Goal: Obtain resource: Obtain resource

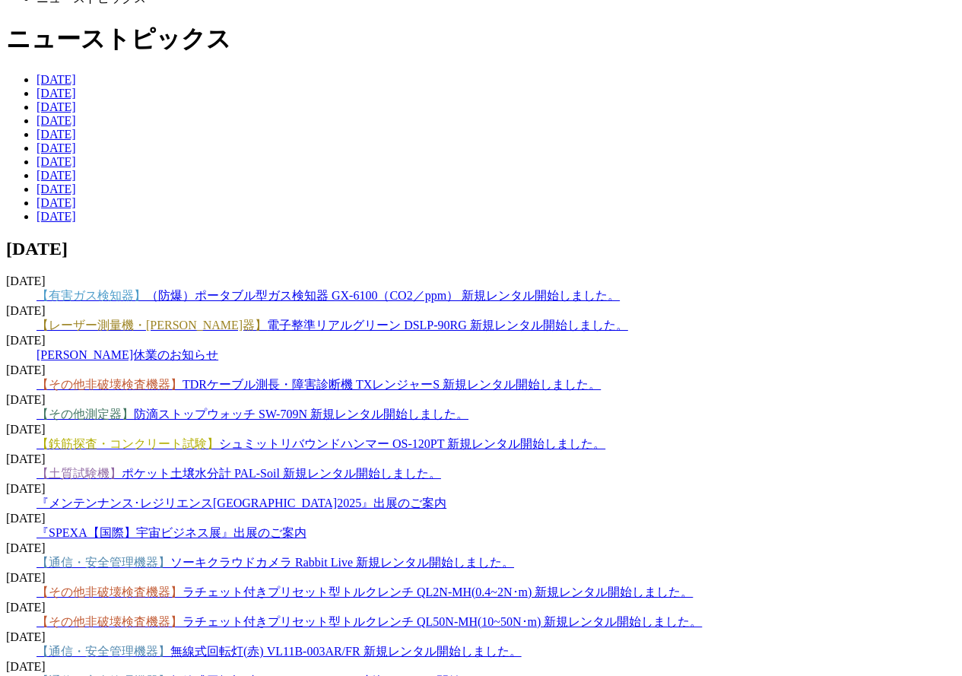
scroll to position [152, 0]
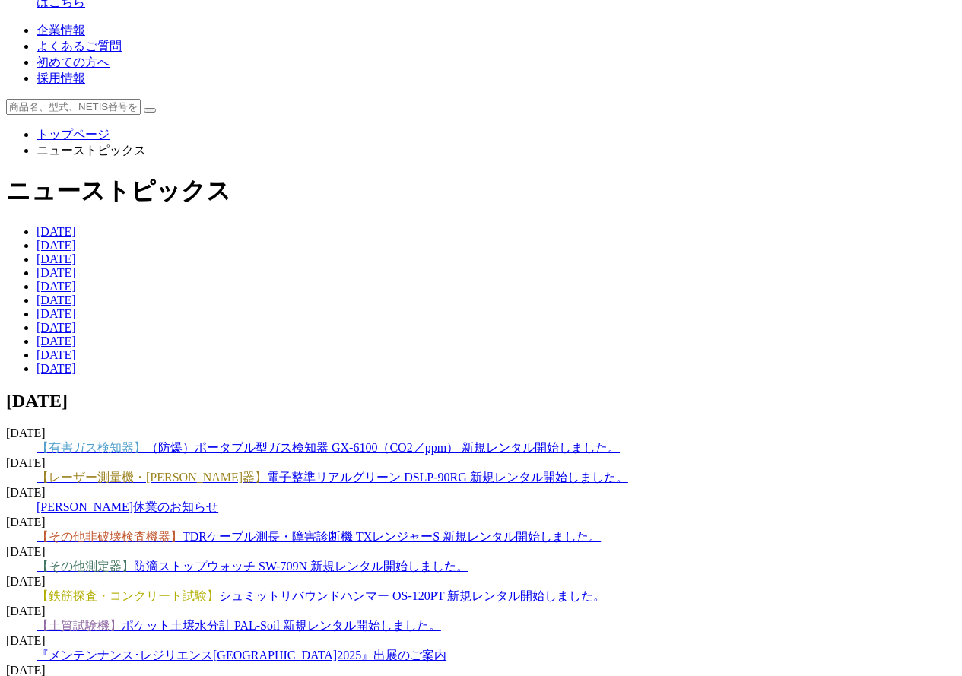
click at [441, 619] on link "【土質試験機】 ポケット土壌水分計 PAL-Soil 新規レンタル開始しました。" at bounding box center [238, 625] width 404 height 13
